Goal: Information Seeking & Learning: Learn about a topic

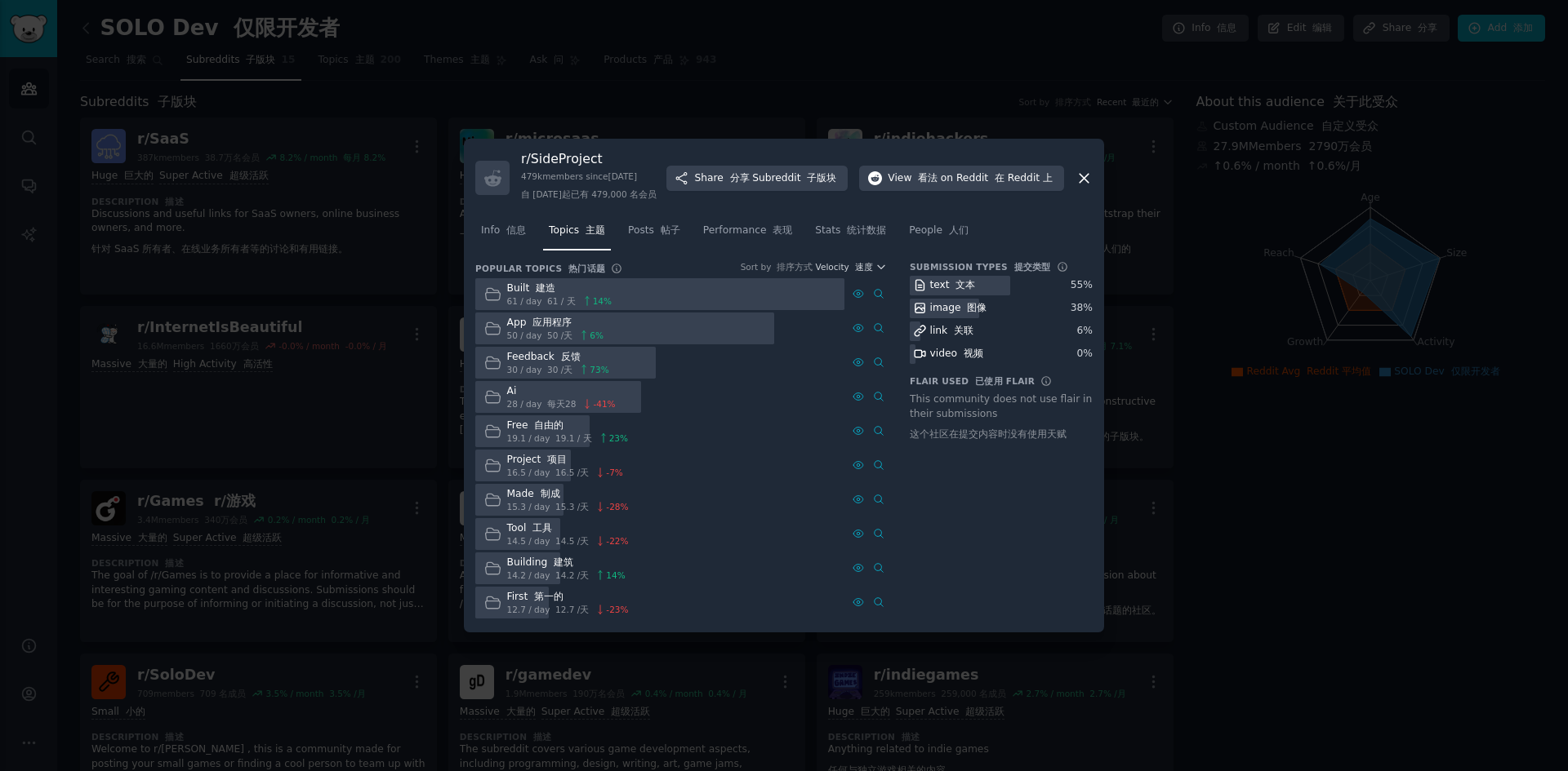
drag, startPoint x: 755, startPoint y: 94, endPoint x: 748, endPoint y: 114, distance: 21.2
click at [755, 96] on div at bounding box center [784, 385] width 1568 height 771
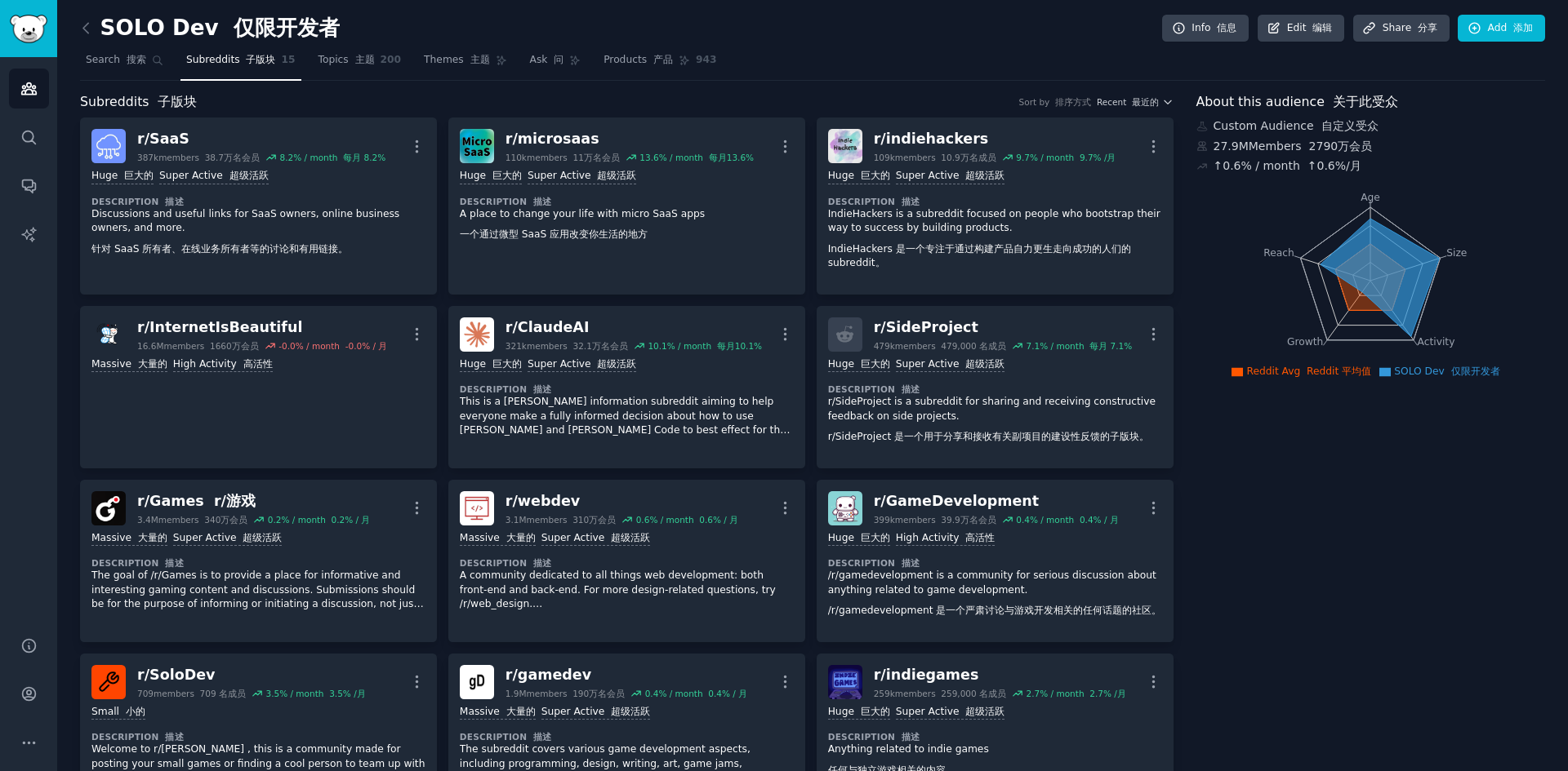
click at [463, 32] on div "SOLO Dev 仅限开发者 Info 信息 Edit 编辑 Share 分享 Add 添加" at bounding box center [813, 32] width 1465 height 34
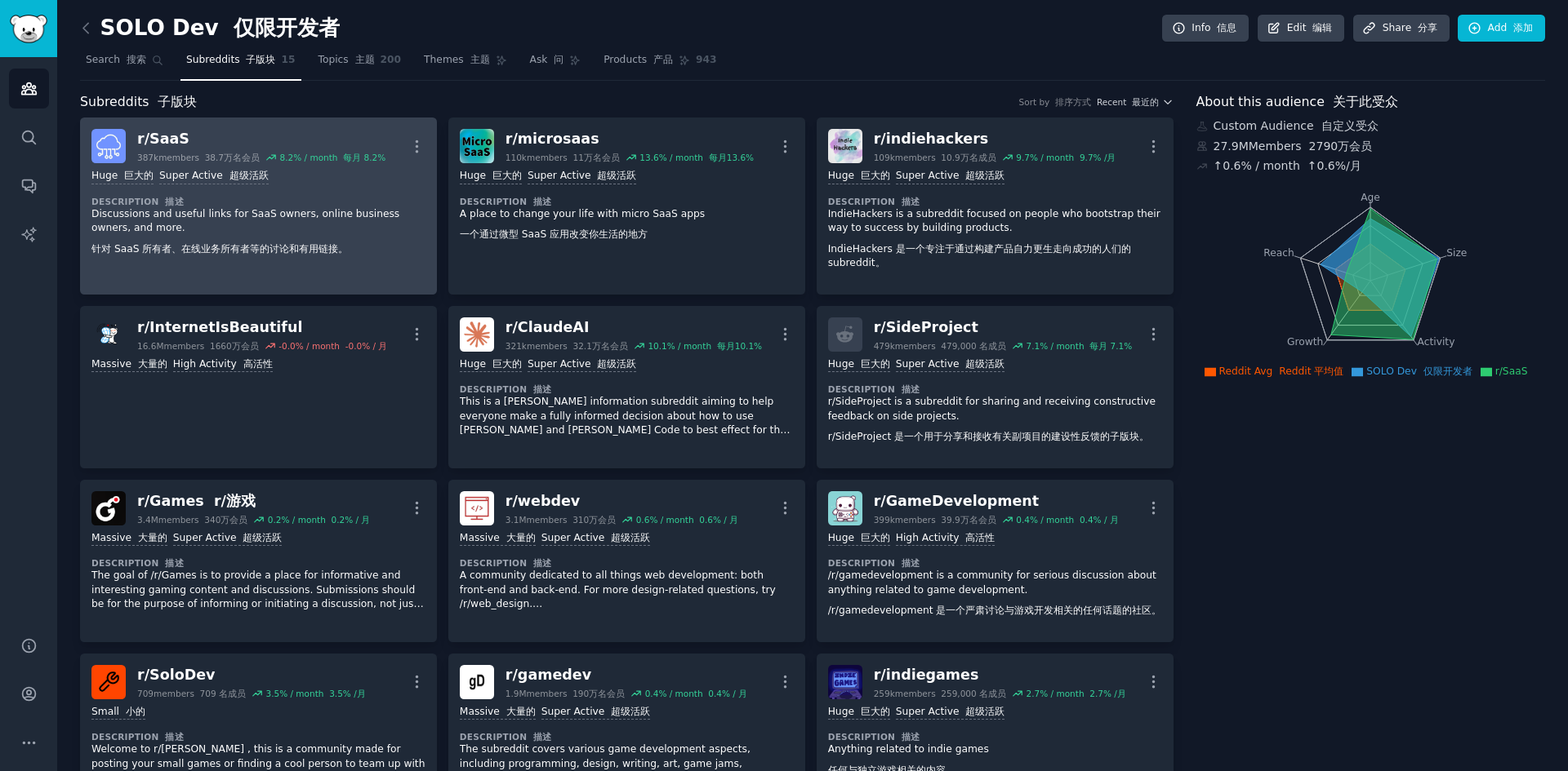
click at [342, 186] on div "Huge 巨大的 Super Active 超级活跃 Description 描述 Discussions and useful links for SaaS…" at bounding box center [258, 216] width 334 height 106
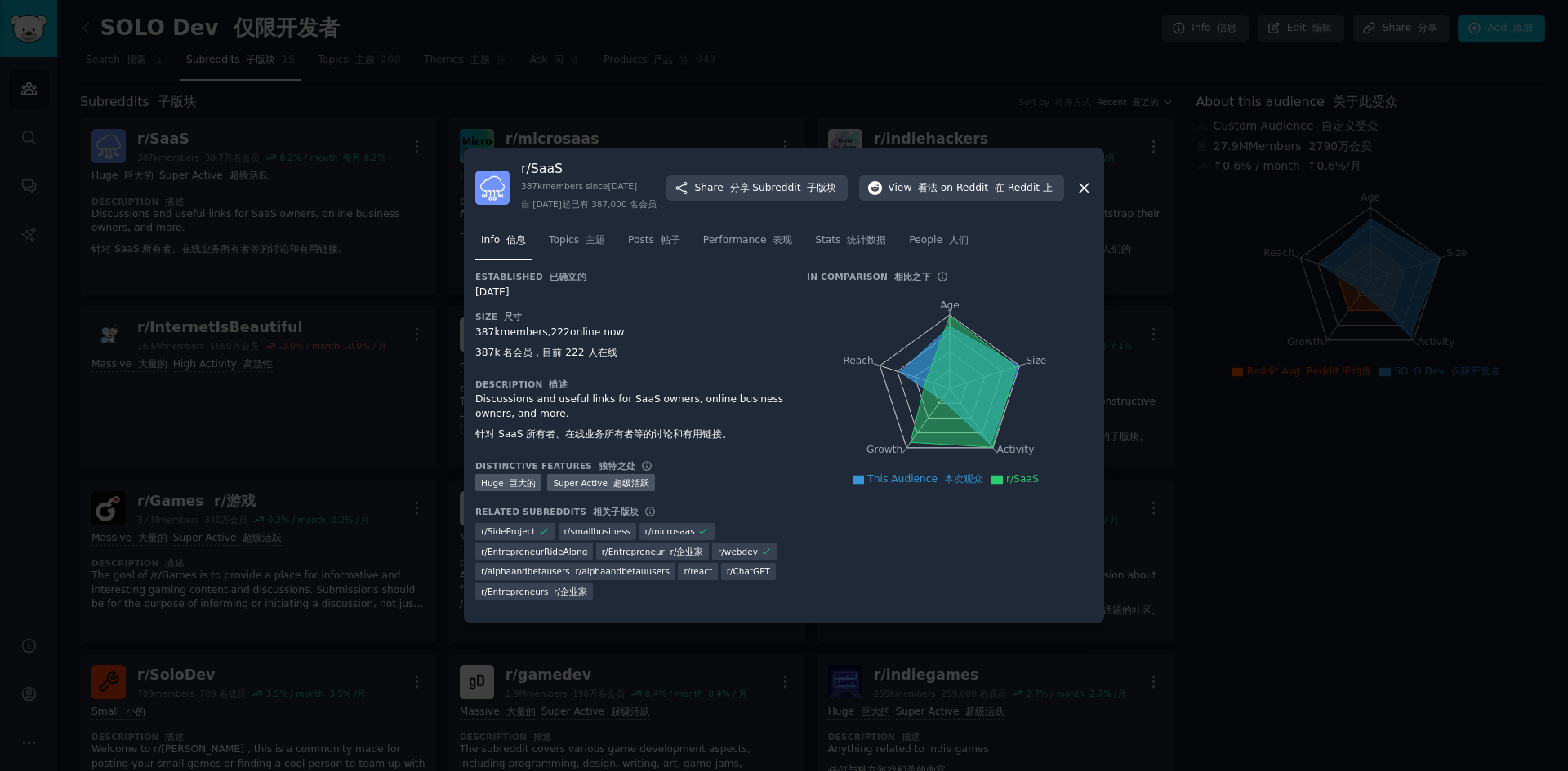
click at [798, 149] on div "r/ SaaS 387k members since [DATE] 自 [DATE]起已有 387,000 名会员 Share 分享 Subreddit 子版…" at bounding box center [784, 385] width 640 height 474
drag, startPoint x: 589, startPoint y: 357, endPoint x: 546, endPoint y: 366, distance: 43.9
click at [546, 358] on font "387k 名会员，目前 222 人在线" at bounding box center [546, 352] width 142 height 11
click at [528, 358] on font "387k 名会员，目前 222 人在线" at bounding box center [546, 352] width 142 height 11
drag, startPoint x: 822, startPoint y: 281, endPoint x: 863, endPoint y: 285, distance: 41.2
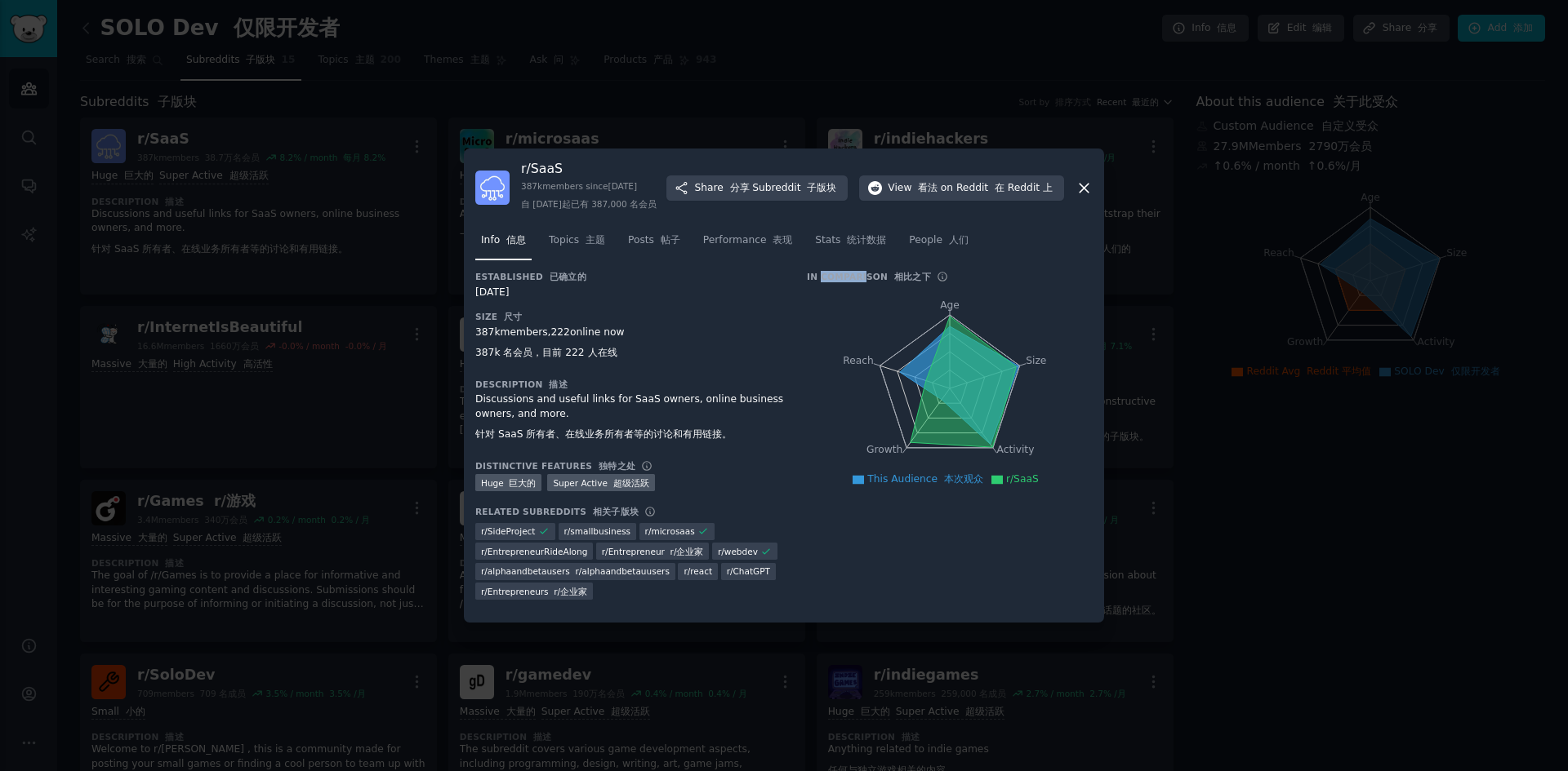
click at [863, 282] on h3 "In Comparison 相比之下" at bounding box center [869, 277] width 124 height 11
click at [852, 282] on h3 "In Comparison 相比之下" at bounding box center [869, 277] width 124 height 11
drag, startPoint x: 822, startPoint y: 285, endPoint x: 847, endPoint y: 285, distance: 25.0
click at [847, 282] on h3 "In Comparison 相比之下" at bounding box center [869, 277] width 124 height 11
